Goal: Information Seeking & Learning: Understand process/instructions

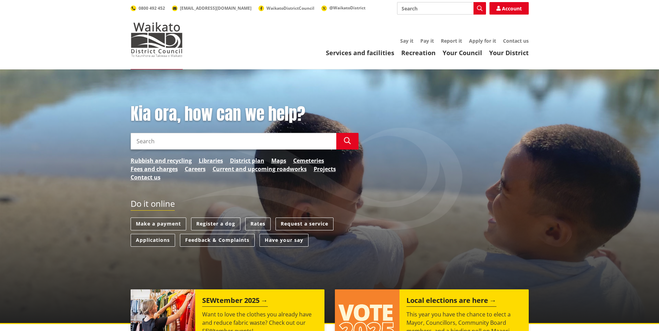
click at [202, 141] on input "Search" at bounding box center [234, 141] width 206 height 17
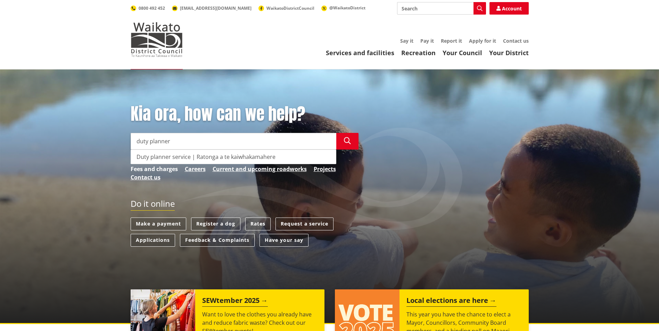
click at [168, 158] on div "Duty planner service | Ratonga a te kaiwhakamahere" at bounding box center [233, 157] width 205 height 14
type input "Duty planner service | Ratonga a te kaiwhakamahere"
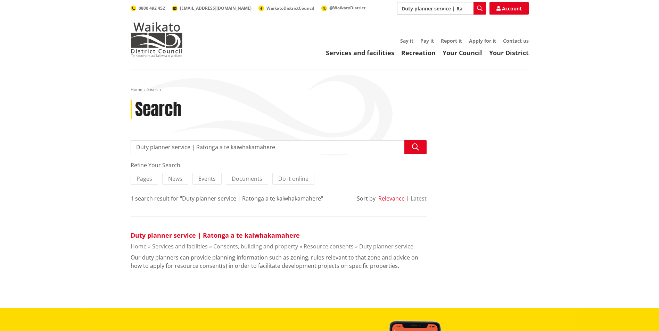
click at [196, 237] on link "Duty planner service | Ratonga a te kaiwhakamahere" at bounding box center [215, 235] width 169 height 8
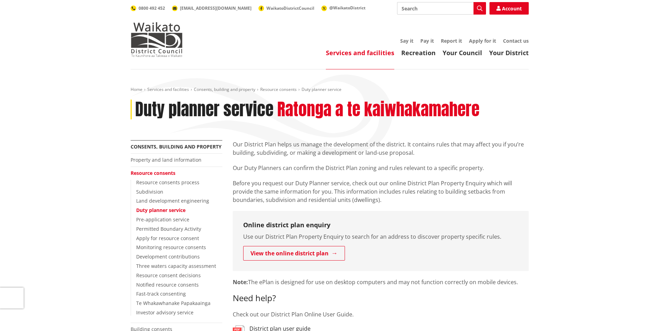
click at [303, 47] on div "Services and facilities Recreation Your Council Your District Say it Pay it Rep…" at bounding box center [363, 47] width 332 height 19
click at [168, 90] on link "Services and facilities" at bounding box center [168, 89] width 42 height 6
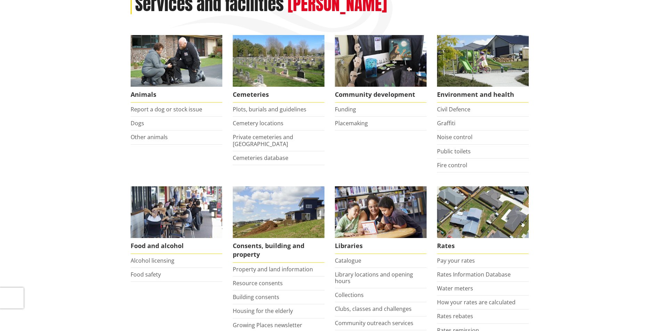
scroll to position [174, 0]
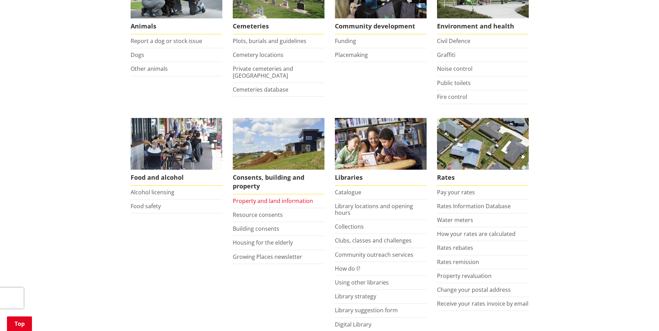
click at [259, 201] on link "Property and land information" at bounding box center [273, 201] width 80 height 8
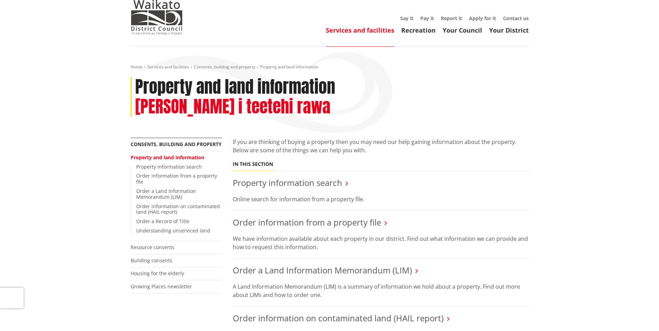
scroll to position [35, 0]
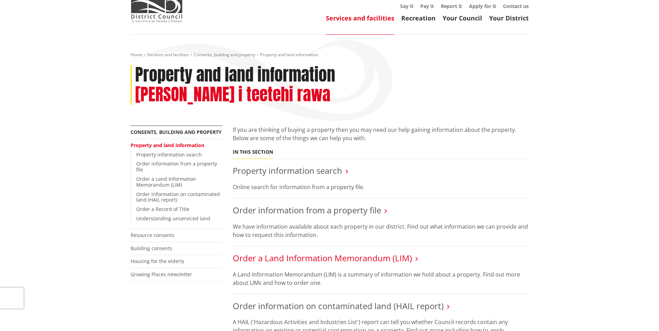
click at [308, 253] on link "Order a Land Information Memorandum (LIM)" at bounding box center [322, 258] width 179 height 11
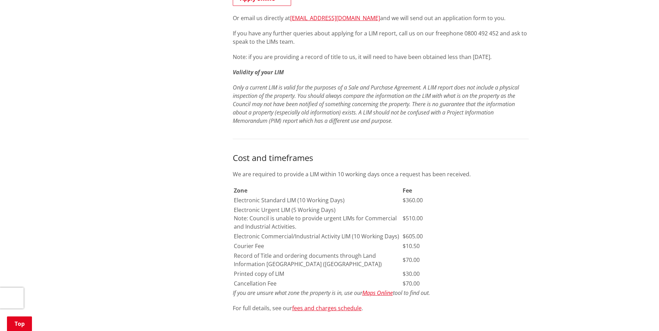
scroll to position [382, 0]
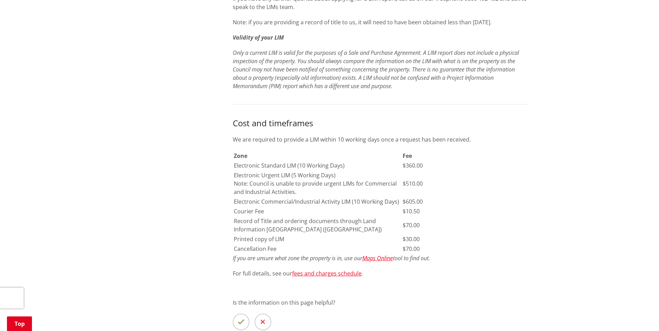
drag, startPoint x: 254, startPoint y: 192, endPoint x: 159, endPoint y: 226, distance: 100.3
click at [159, 226] on div "More from this section Consents, building and property Property and land inform…" at bounding box center [329, 80] width 408 height 605
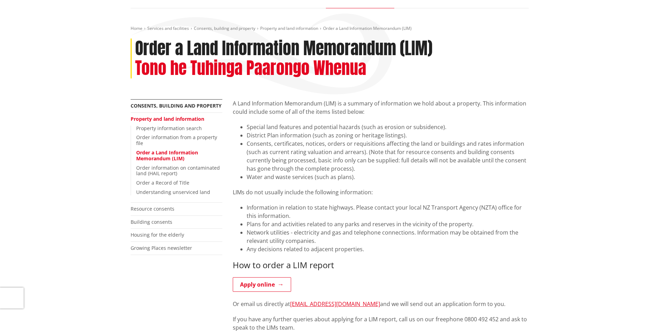
scroll to position [0, 0]
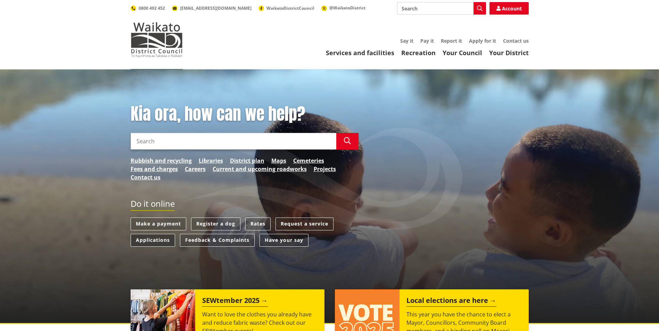
click at [150, 240] on link "Applications" at bounding box center [153, 240] width 44 height 13
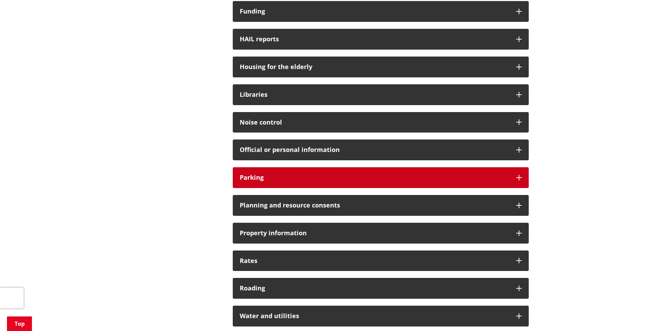
scroll to position [417, 0]
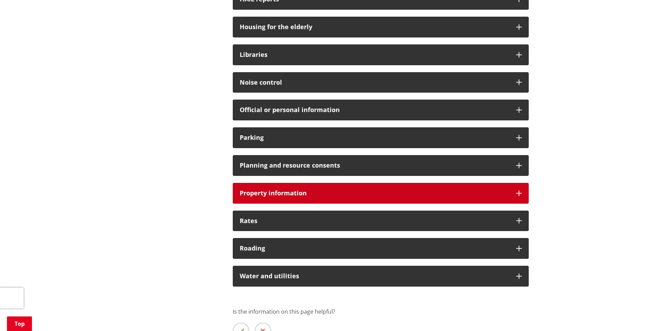
click at [297, 191] on h3 "Property information" at bounding box center [375, 193] width 270 height 7
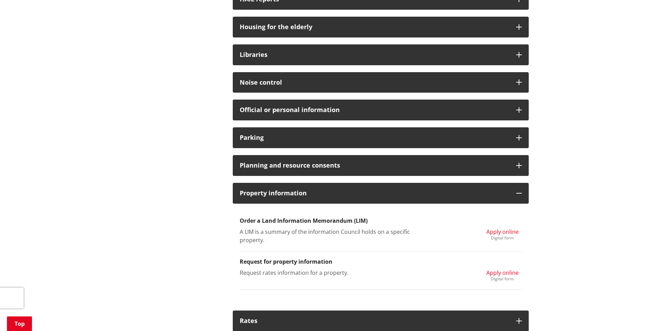
click at [499, 233] on span "Apply online" at bounding box center [502, 232] width 32 height 8
